Goal: Information Seeking & Learning: Learn about a topic

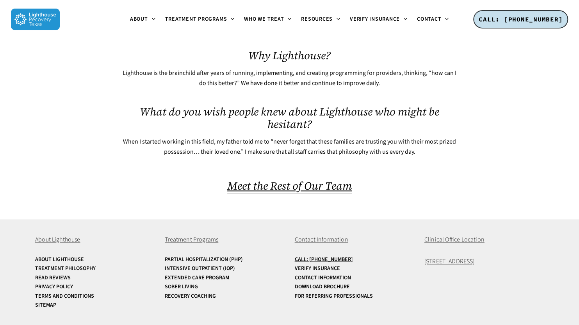
scroll to position [460, 0]
click at [329, 185] on span "Meet the Rest of Our Team" at bounding box center [289, 185] width 124 height 15
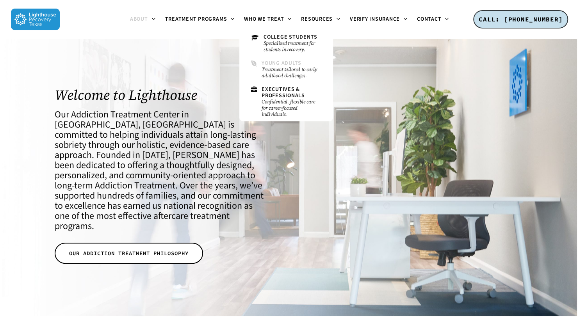
click at [288, 73] on small "Treatment tailored to early adulthood challenges." at bounding box center [291, 72] width 60 height 12
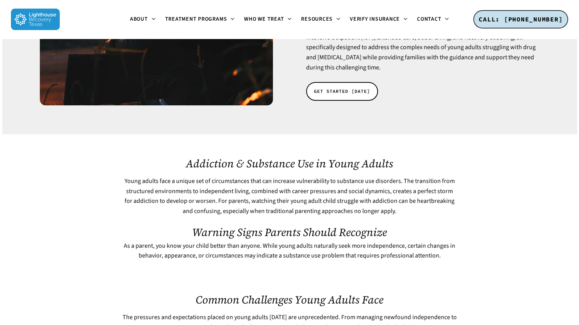
scroll to position [273, 0]
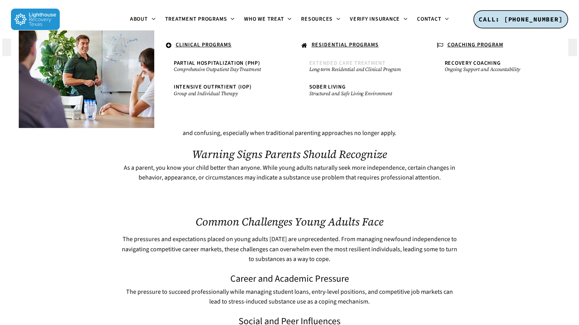
click at [335, 60] on span "Extended Care Treatment" at bounding box center [347, 63] width 76 height 8
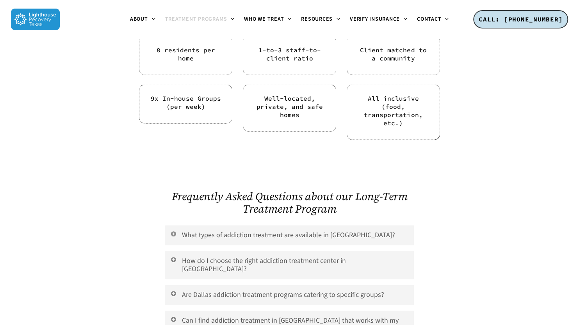
scroll to position [2653, 0]
